Goal: Navigation & Orientation: Find specific page/section

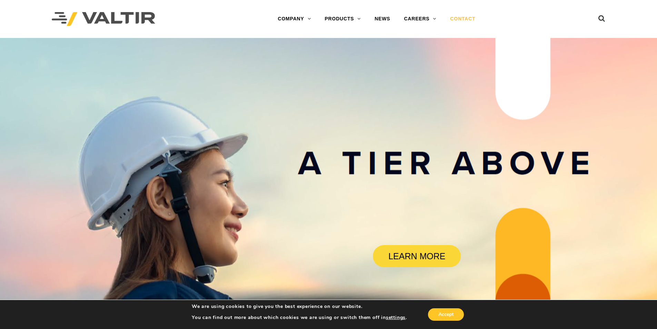
click at [463, 18] on link "CONTACT" at bounding box center [462, 19] width 39 height 14
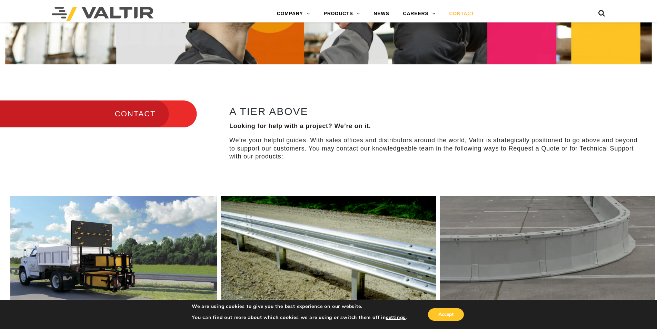
scroll to position [242, 0]
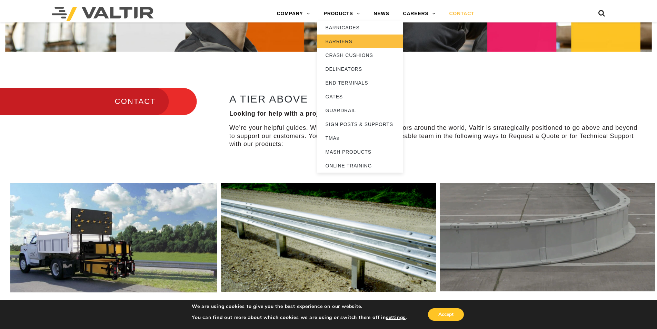
click at [349, 39] on link "BARRIERS" at bounding box center [360, 42] width 86 height 14
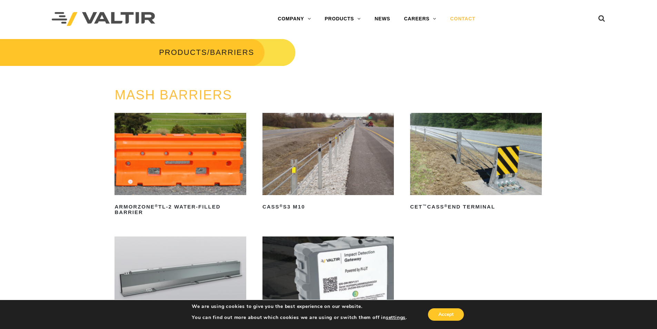
click at [460, 18] on link "CONTACT" at bounding box center [462, 19] width 39 height 14
